Goal: Information Seeking & Learning: Learn about a topic

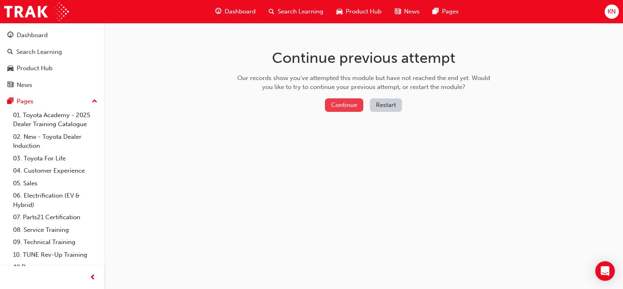
click at [341, 106] on button "Continue" at bounding box center [344, 104] width 38 height 13
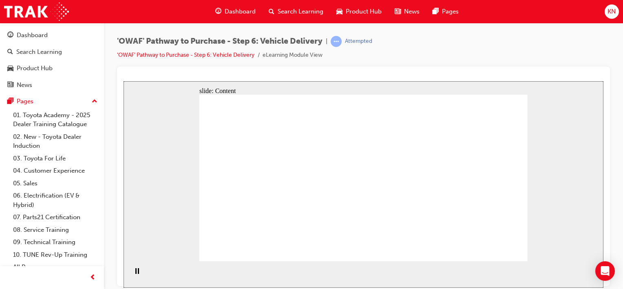
drag, startPoint x: 253, startPoint y: 215, endPoint x: 274, endPoint y: 214, distance: 20.8
